Goal: Information Seeking & Learning: Check status

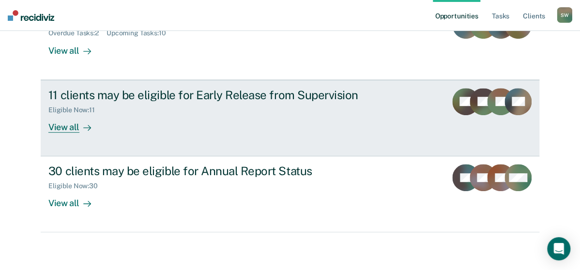
scroll to position [141, 0]
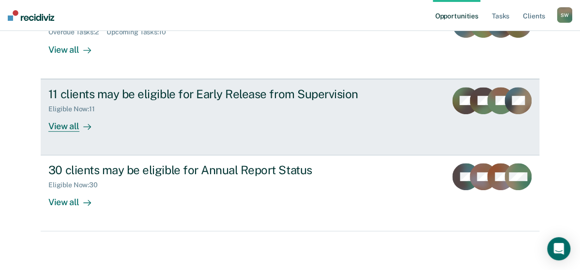
click at [63, 128] on div "View all" at bounding box center [75, 122] width 54 height 19
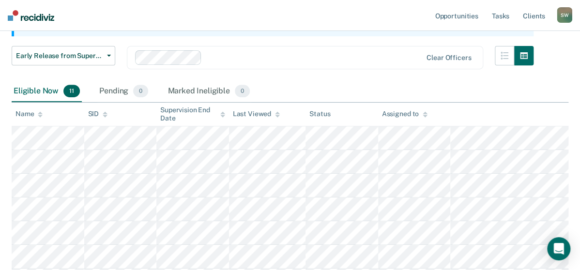
scroll to position [47, 0]
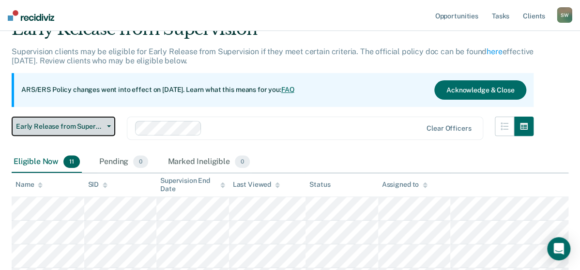
click at [86, 126] on span "Early Release from Supervision" at bounding box center [59, 126] width 87 height 8
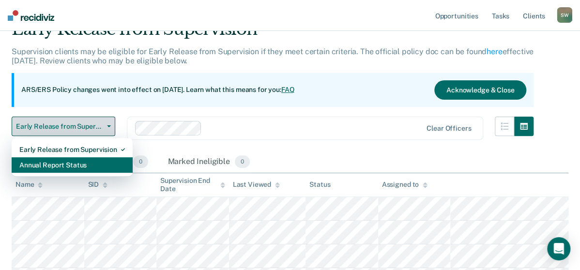
click at [83, 165] on div "Annual Report Status" at bounding box center [71, 164] width 105 height 15
